Goal: Transaction & Acquisition: Purchase product/service

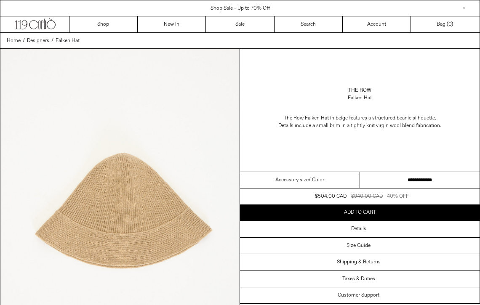
click at [193, 110] on img at bounding box center [119, 198] width 239 height 299
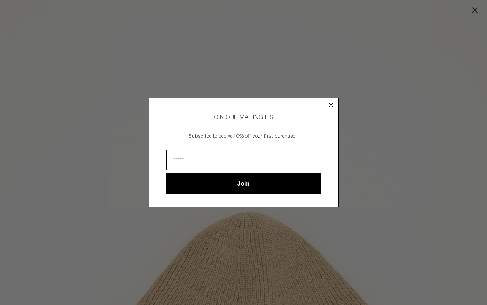
click at [333, 102] on circle "Close dialog" at bounding box center [330, 106] width 8 height 8
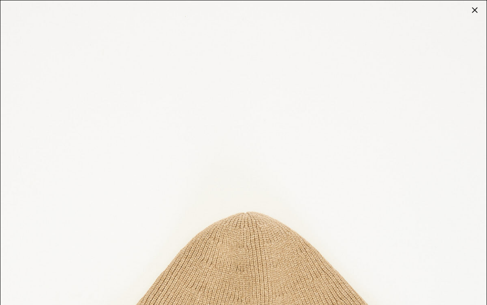
click at [473, 9] on div at bounding box center [474, 10] width 12 height 12
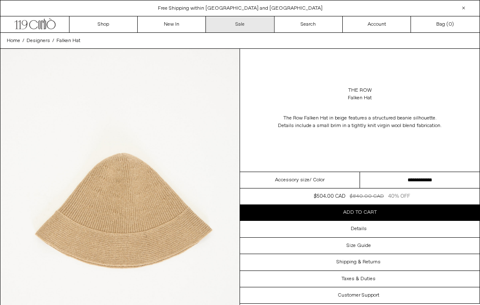
click at [249, 22] on link "Sale" at bounding box center [240, 24] width 68 height 16
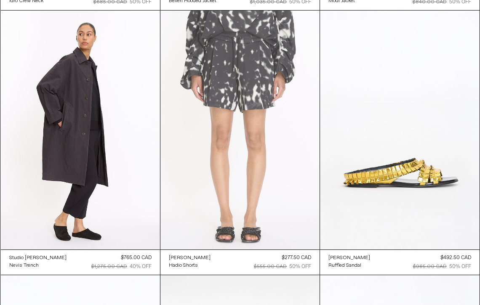
scroll to position [2166, 0]
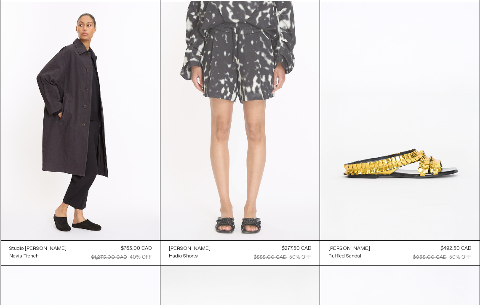
click at [201, 96] on at bounding box center [239, 120] width 159 height 239
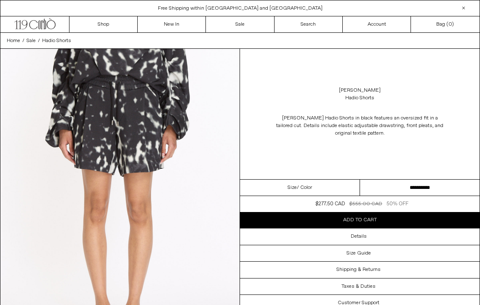
click at [432, 187] on select "**********" at bounding box center [420, 188] width 120 height 16
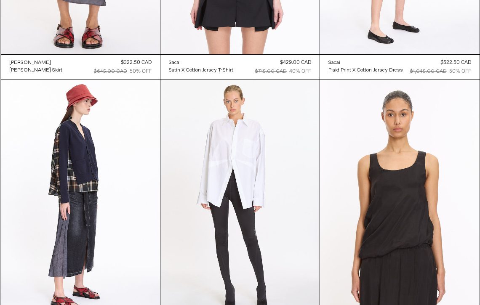
scroll to position [3424, 0]
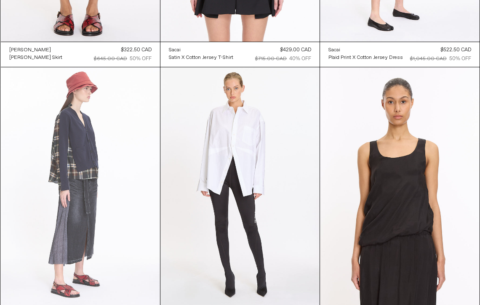
click at [69, 148] on at bounding box center [80, 186] width 159 height 239
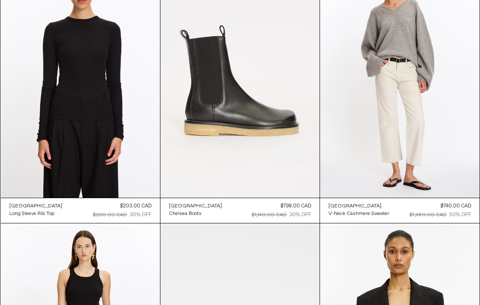
scroll to position [13339, 0]
